Goal: Download file/media

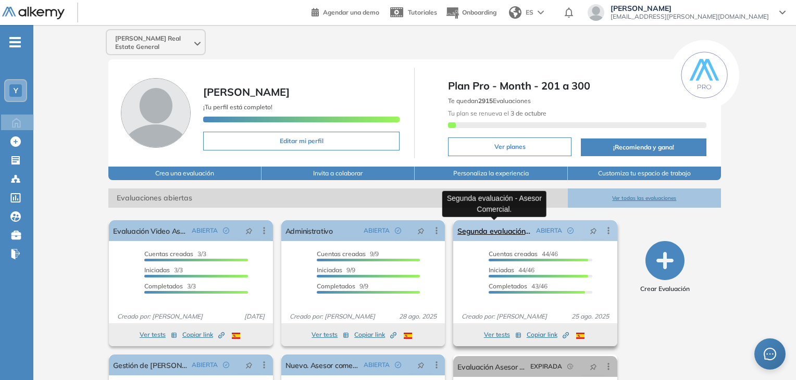
click at [498, 229] on link "Segunda evaluación - Asesor Comercial." at bounding box center [494, 230] width 74 height 21
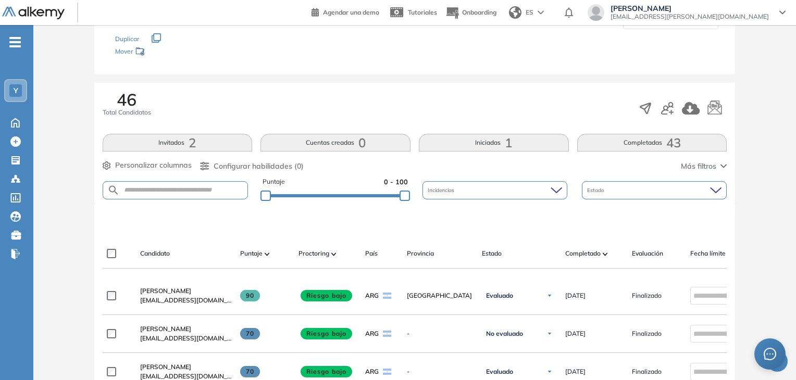
click at [650, 141] on button "Completadas 43" at bounding box center [652, 143] width 150 height 18
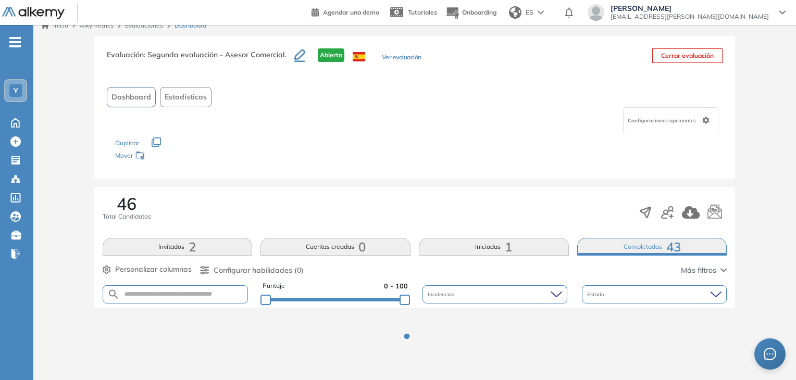
scroll to position [114, 0]
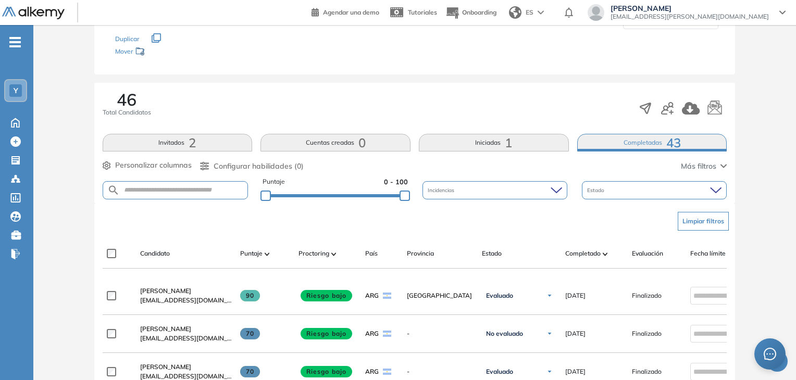
click at [511, 143] on span "1" at bounding box center [508, 143] width 7 height 0
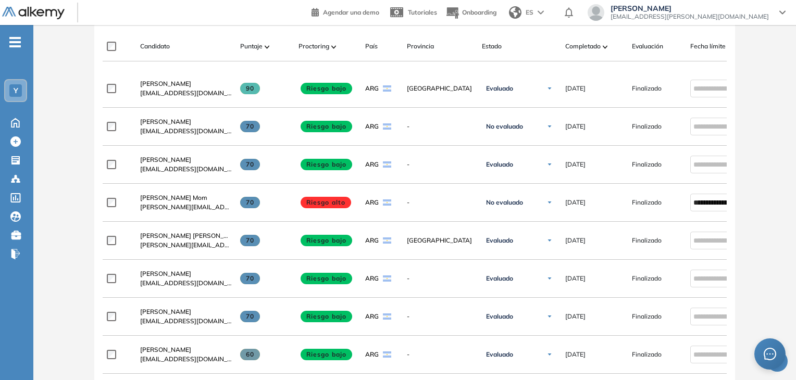
scroll to position [218, 0]
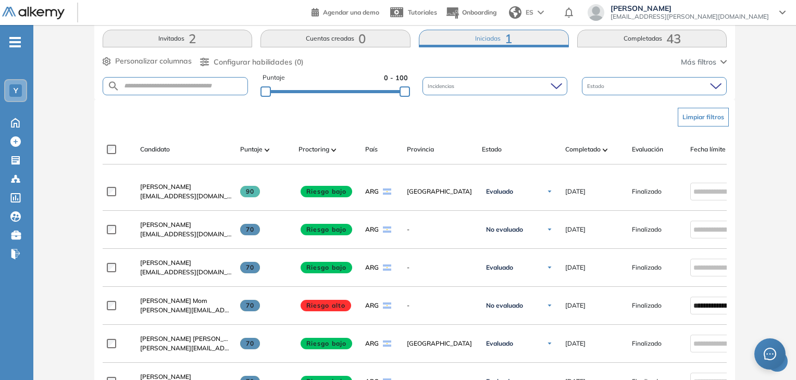
click at [634, 93] on div "Estado" at bounding box center [654, 86] width 145 height 18
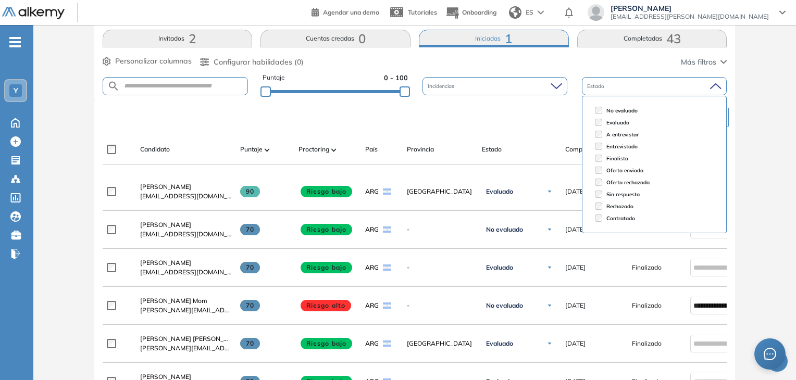
click at [635, 93] on div "Estado" at bounding box center [654, 86] width 145 height 18
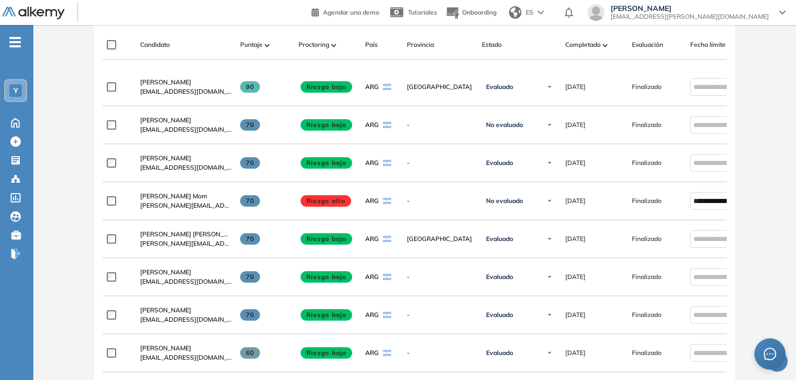
scroll to position [115, 0]
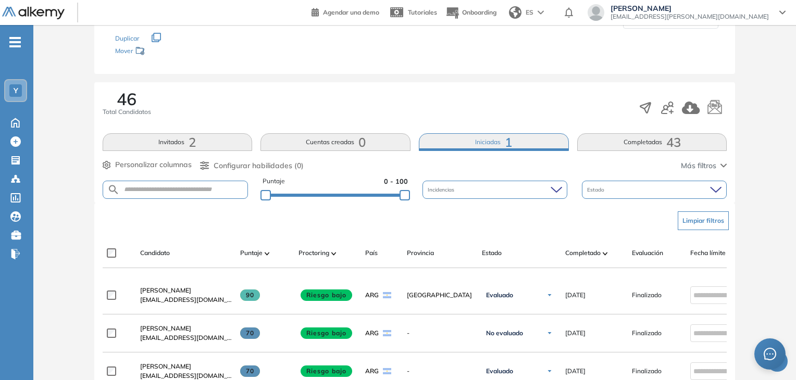
click at [675, 142] on span "43" at bounding box center [673, 142] width 15 height 0
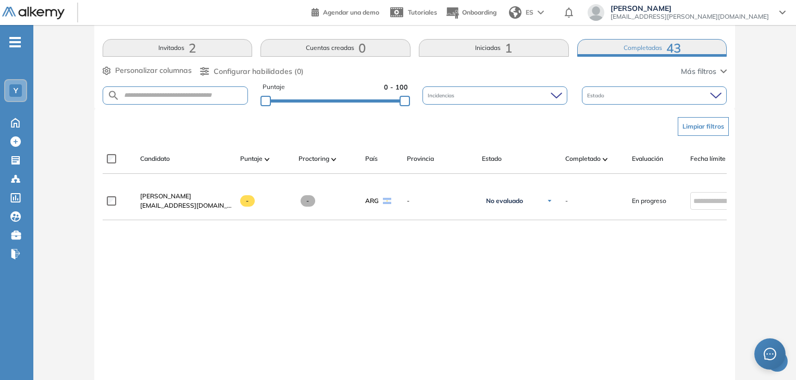
scroll to position [156, 0]
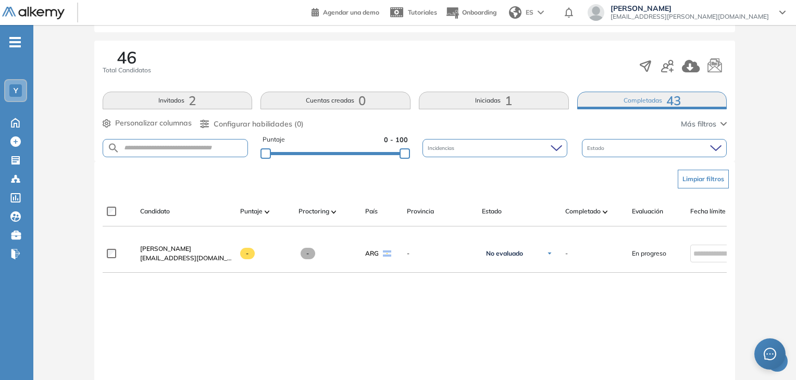
click at [669, 142] on div "Estado" at bounding box center [654, 148] width 145 height 18
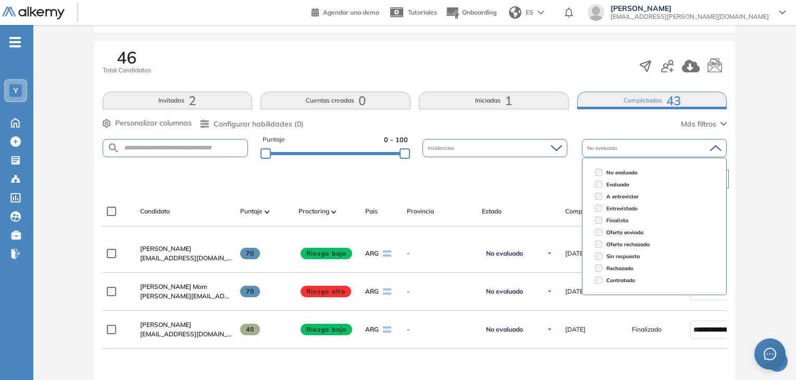
click at [763, 197] on div "Evaluación : Segunda evaluación - Asesor Comercial. Abierta Ver evaluación Cerr…" at bounding box center [415, 222] width 754 height 664
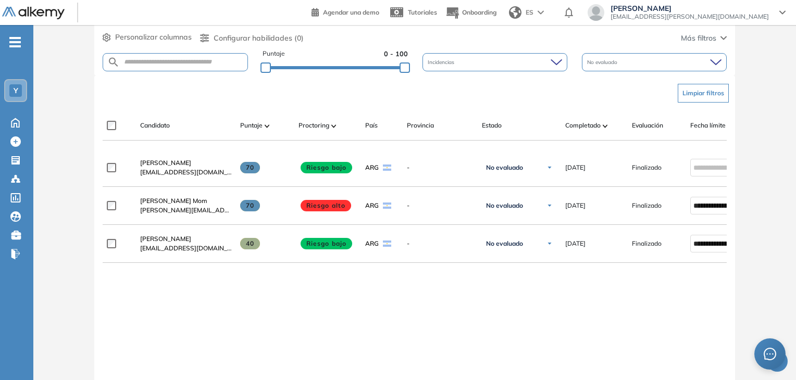
scroll to position [260, 0]
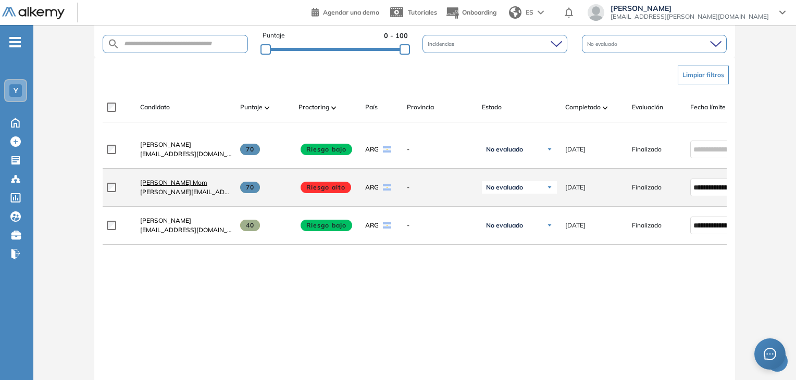
click at [184, 186] on span "[PERSON_NAME] Mom" at bounding box center [173, 183] width 67 height 8
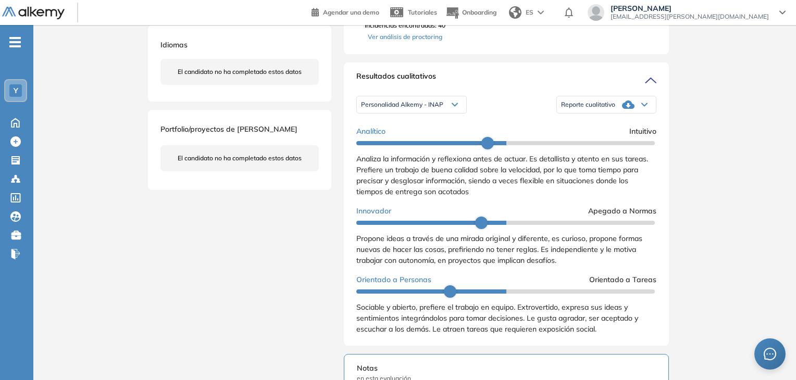
scroll to position [313, 0]
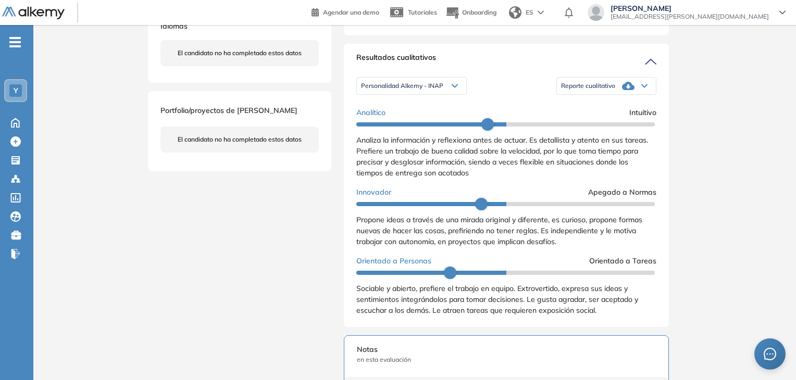
click at [628, 92] on icon at bounding box center [628, 86] width 13 height 13
click at [609, 108] on li "Reporte con Afinidad AI" at bounding box center [593, 103] width 64 height 10
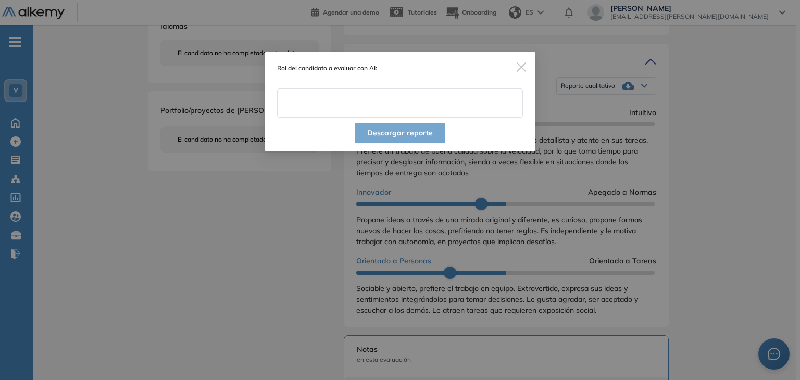
click at [465, 106] on input "text" at bounding box center [400, 103] width 246 height 29
type input "**********"
click at [405, 133] on button "Descargar reporte" at bounding box center [400, 133] width 91 height 20
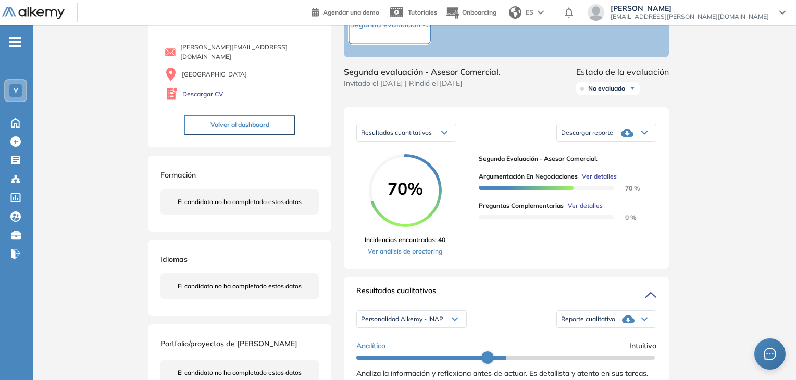
scroll to position [52, 0]
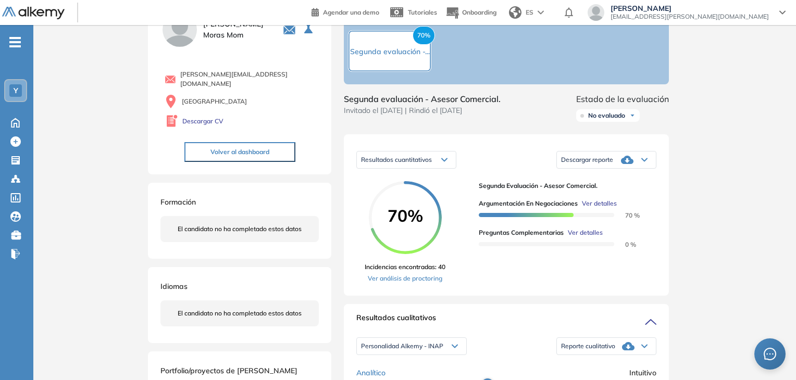
click at [616, 168] on div "Descargar reporte" at bounding box center [606, 159] width 99 height 21
click at [622, 201] on li "Descargar informe resumido" at bounding box center [600, 196] width 78 height 10
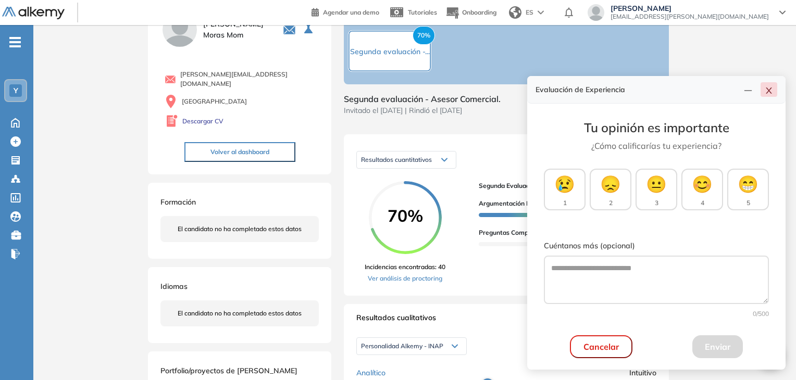
click at [774, 91] on button "button" at bounding box center [768, 89] width 17 height 15
